Goal: Obtain resource: Download file/media

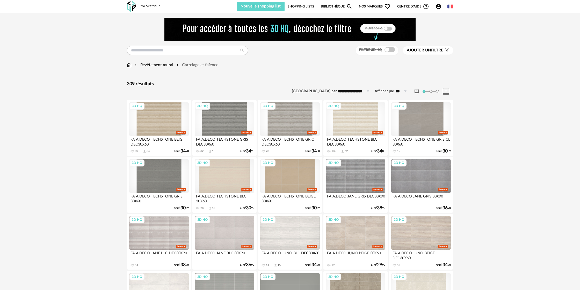
scroll to position [987, 0]
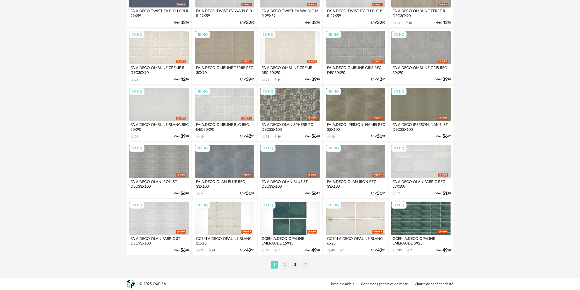
click at [284, 266] on li "2" at bounding box center [285, 265] width 8 height 7
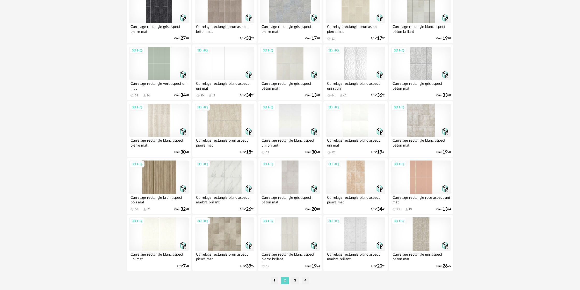
scroll to position [987, 0]
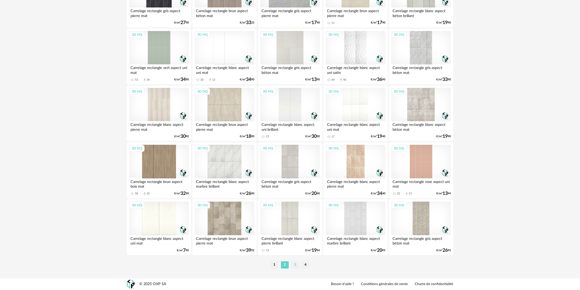
click at [294, 265] on li "3" at bounding box center [295, 265] width 8 height 7
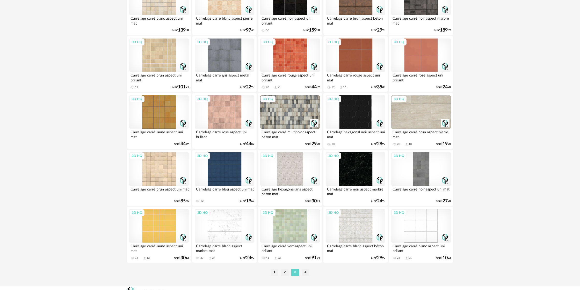
scroll to position [987, 0]
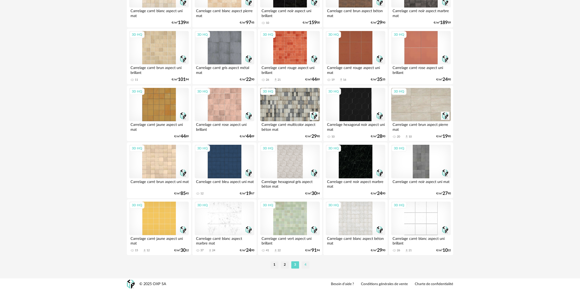
click at [303, 266] on li "4" at bounding box center [306, 265] width 8 height 7
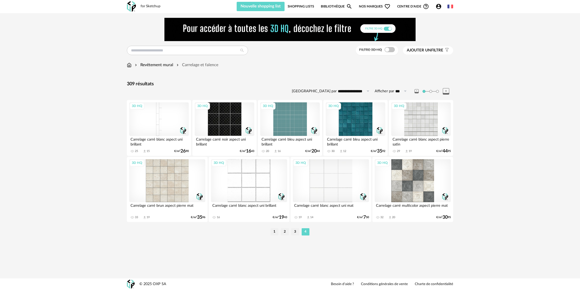
click at [168, 127] on div "3D HQ" at bounding box center [159, 120] width 60 height 34
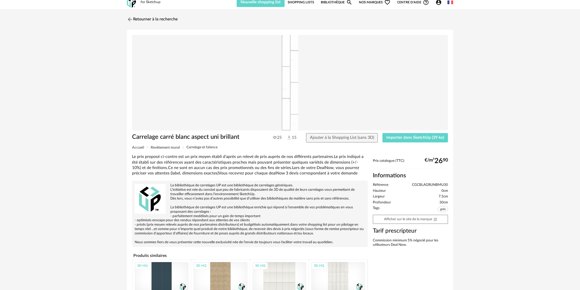
scroll to position [4, 0]
click at [133, 21] on img at bounding box center [130, 20] width 8 height 8
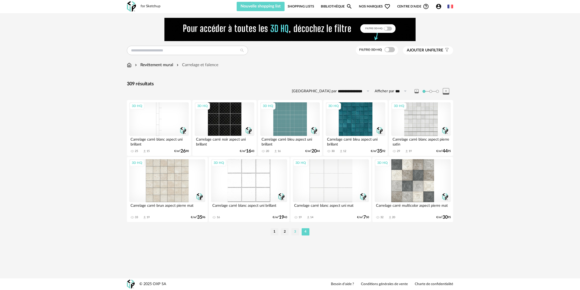
click at [295, 232] on li "3" at bounding box center [295, 232] width 8 height 7
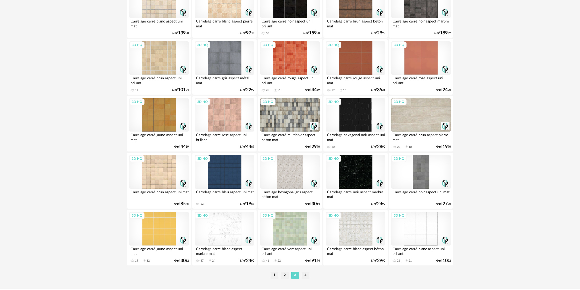
scroll to position [987, 0]
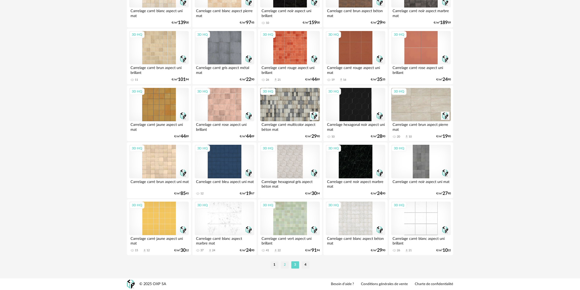
click at [285, 268] on li "2" at bounding box center [285, 265] width 8 height 7
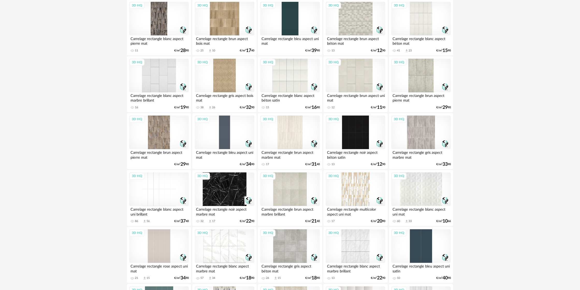
scroll to position [576, 0]
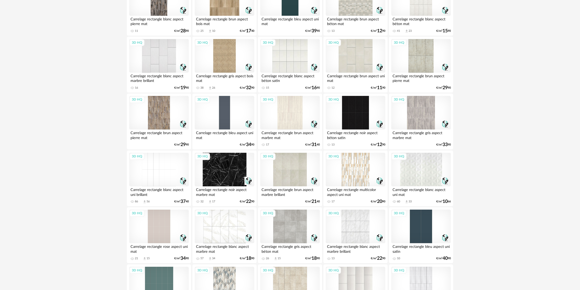
click at [176, 184] on div "3D HQ" at bounding box center [159, 170] width 60 height 34
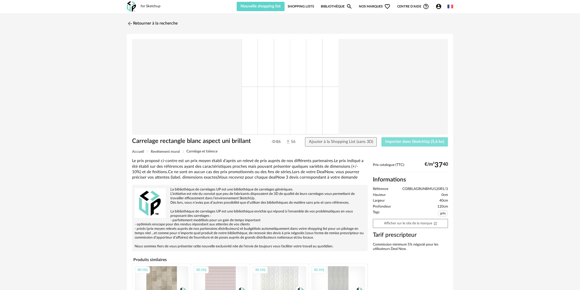
click at [390, 144] on span "Importer dans SketchUp (5,6 ko)" at bounding box center [414, 142] width 59 height 4
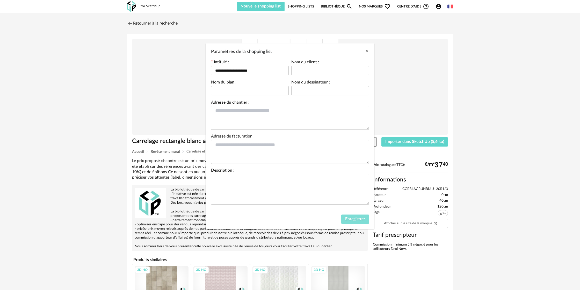
click at [358, 223] on button "Enregistrer" at bounding box center [355, 219] width 28 height 9
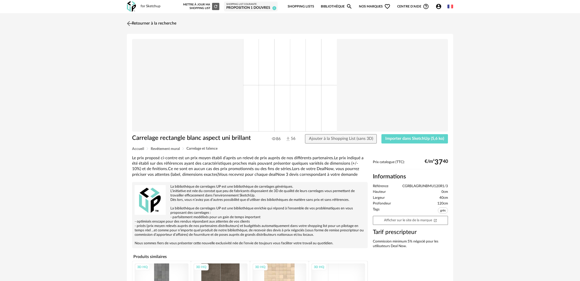
click at [165, 24] on link "Retourner à la recherche" at bounding box center [151, 23] width 51 height 11
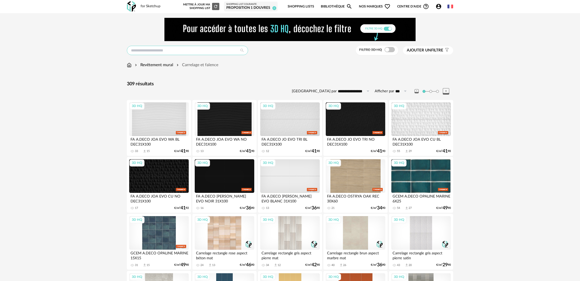
click at [182, 51] on input "text" at bounding box center [187, 50] width 121 height 9
type input "*******"
type input "**********"
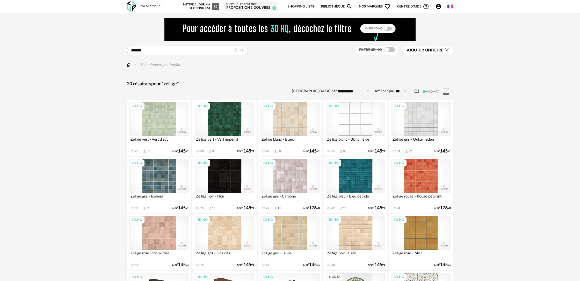
click at [339, 121] on div "3D HQ" at bounding box center [356, 120] width 60 height 34
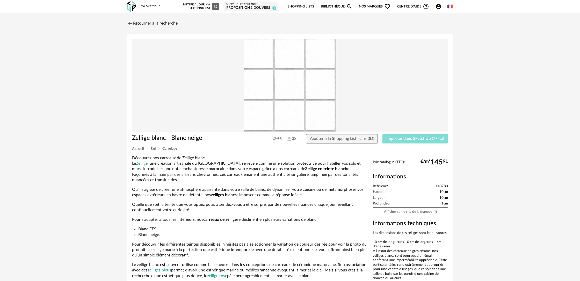
click at [406, 140] on span "Importer dans SketchUp (77 ko)" at bounding box center [415, 139] width 58 height 4
click at [160, 23] on link "Retourner à la recherche" at bounding box center [151, 23] width 51 height 11
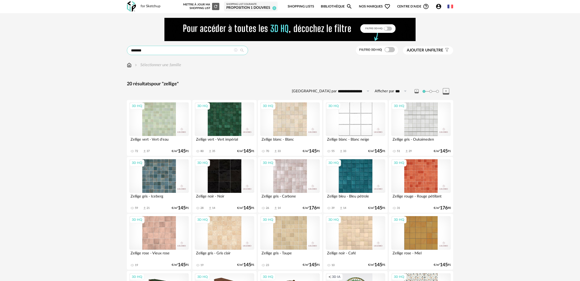
click at [152, 51] on input "*******" at bounding box center [187, 50] width 121 height 9
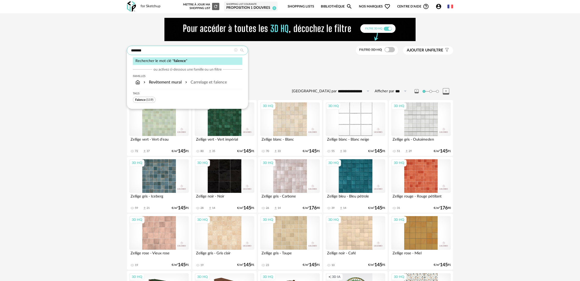
type input "*******"
type input "**********"
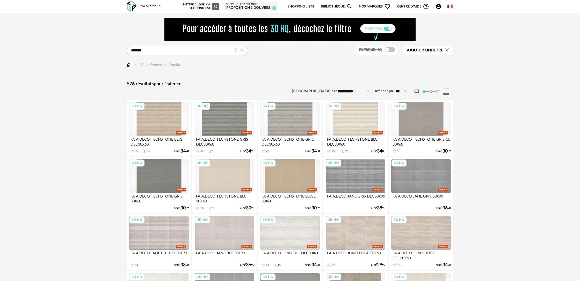
click at [420, 51] on span "Ajouter un" at bounding box center [419, 50] width 24 height 4
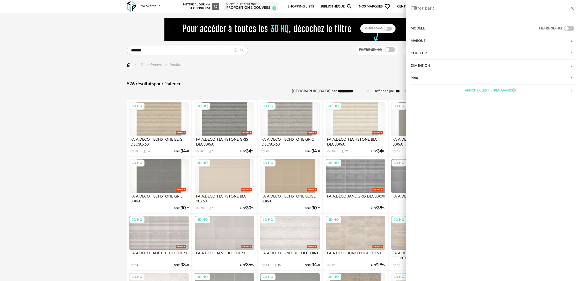
click at [452, 55] on div "Couleur" at bounding box center [490, 53] width 159 height 12
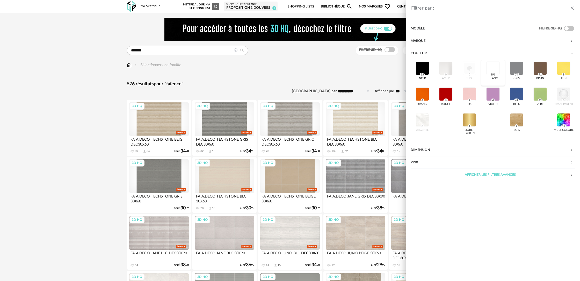
click at [492, 68] on div at bounding box center [492, 68] width 13 height 13
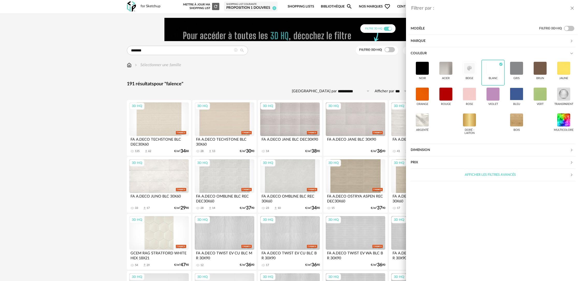
click at [324, 76] on div "Filtrer par : Modèle Filtre 3D HQ Marque &tradition 0 101 Copenhagen 0 366 Conc…" at bounding box center [290, 140] width 580 height 281
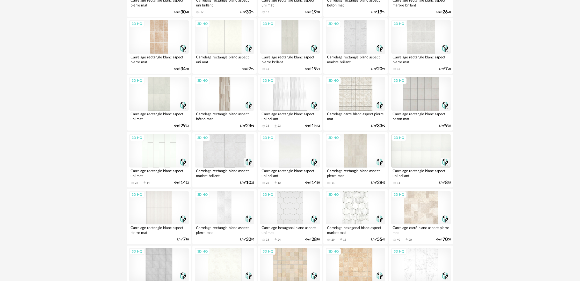
scroll to position [709, 0]
click at [298, 162] on div "3D HQ" at bounding box center [290, 152] width 60 height 34
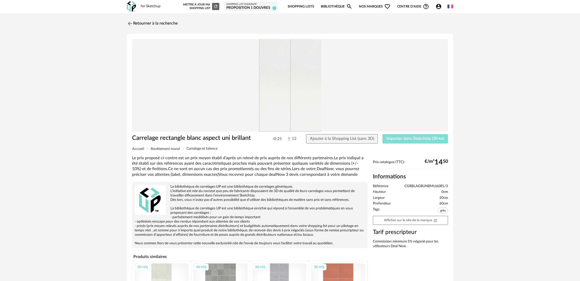
click at [410, 141] on span "Importer dans SketchUp (30 ko)" at bounding box center [415, 139] width 58 height 4
